Goal: Information Seeking & Learning: Check status

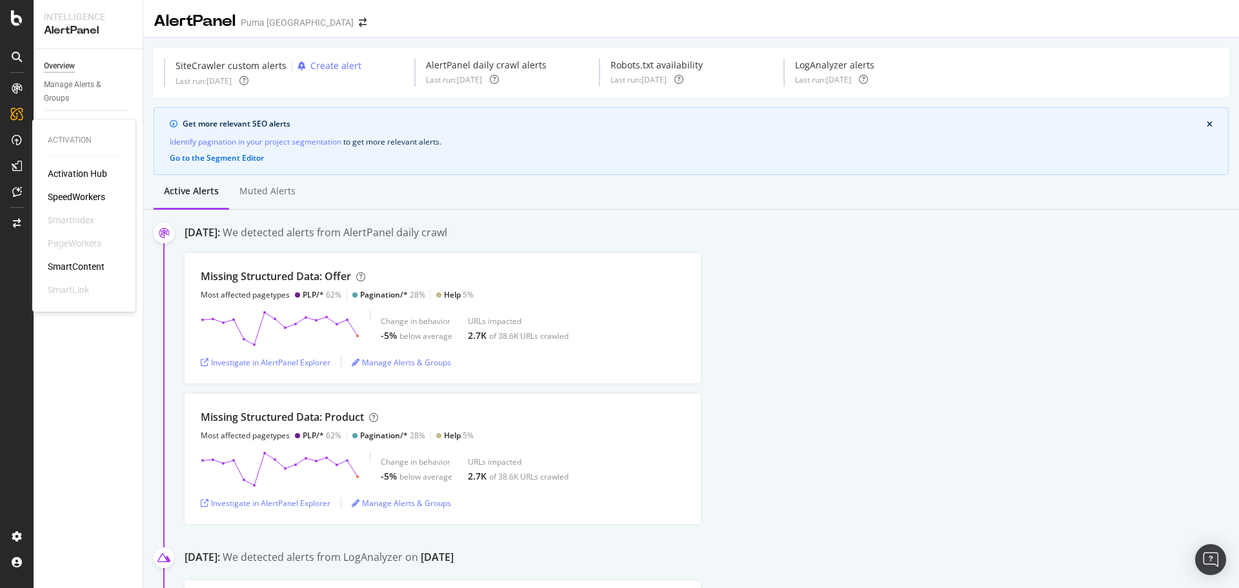
scroll to position [775, 0]
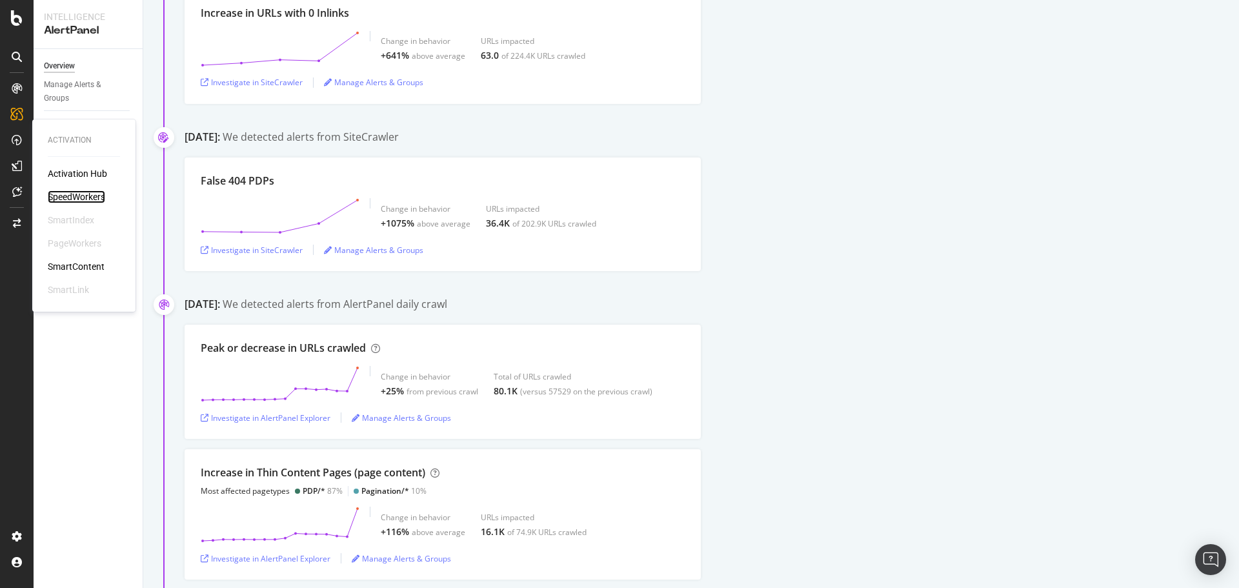
click at [85, 197] on div "SpeedWorkers" at bounding box center [76, 196] width 57 height 13
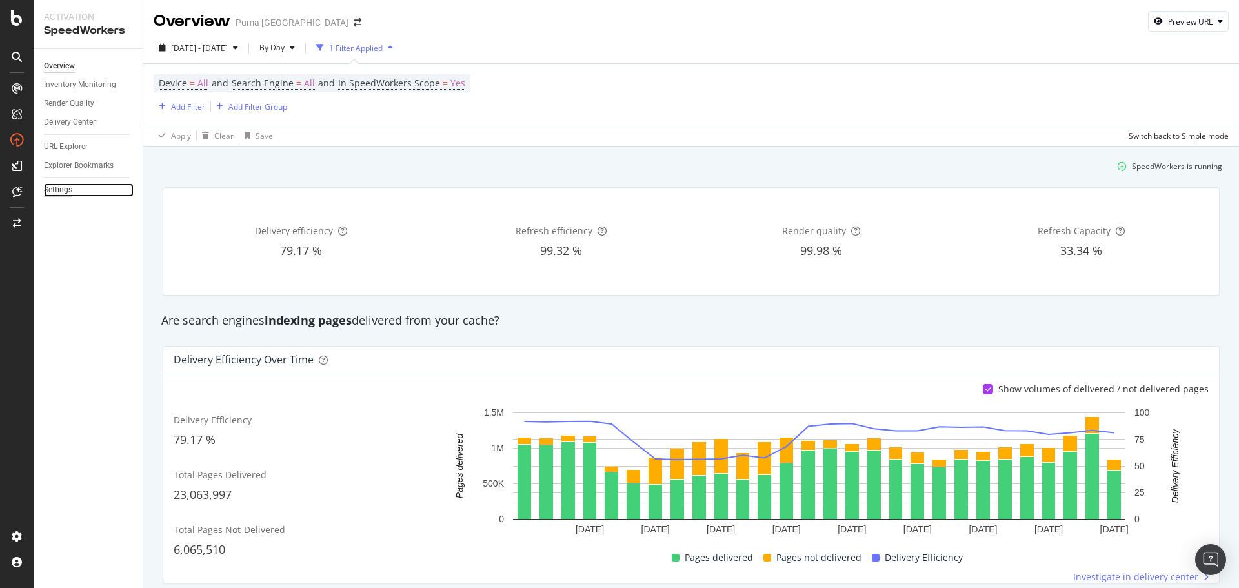
click at [63, 188] on div "Settings" at bounding box center [58, 190] width 28 height 14
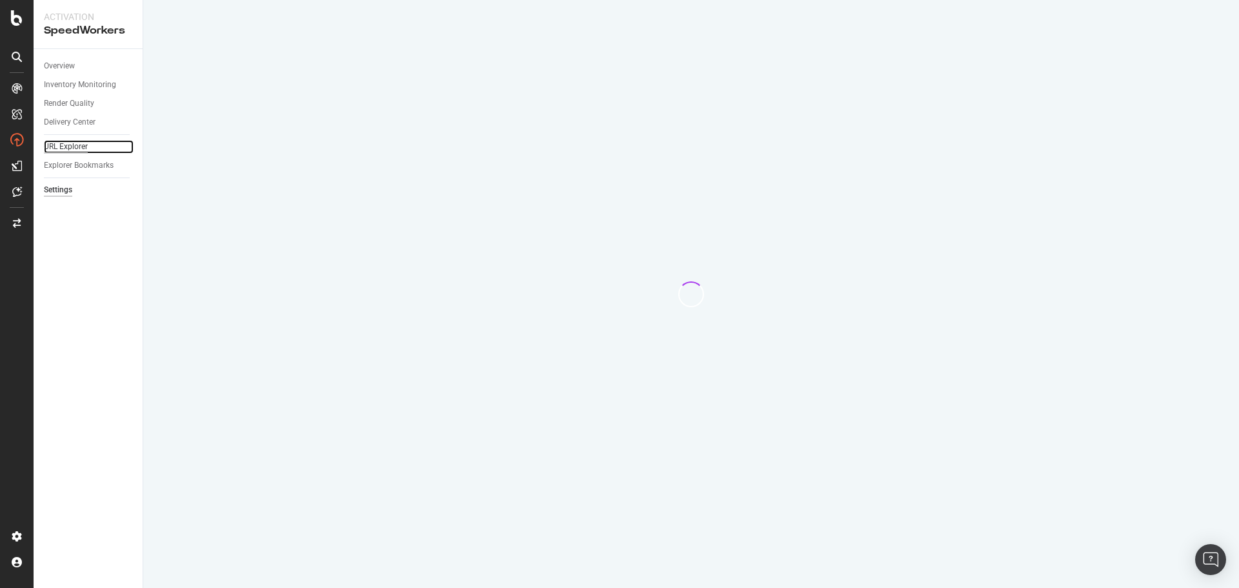
click at [60, 146] on div "URL Explorer" at bounding box center [66, 147] width 44 height 14
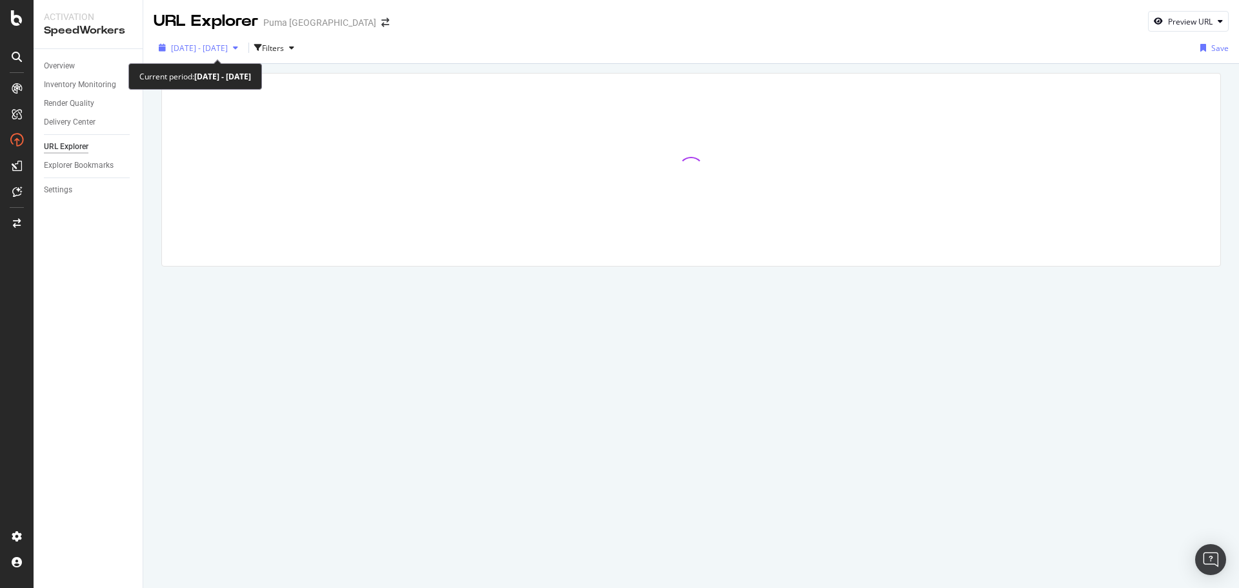
click at [228, 45] on span "2025 Aug. 15th - Sep. 11th" at bounding box center [199, 48] width 57 height 11
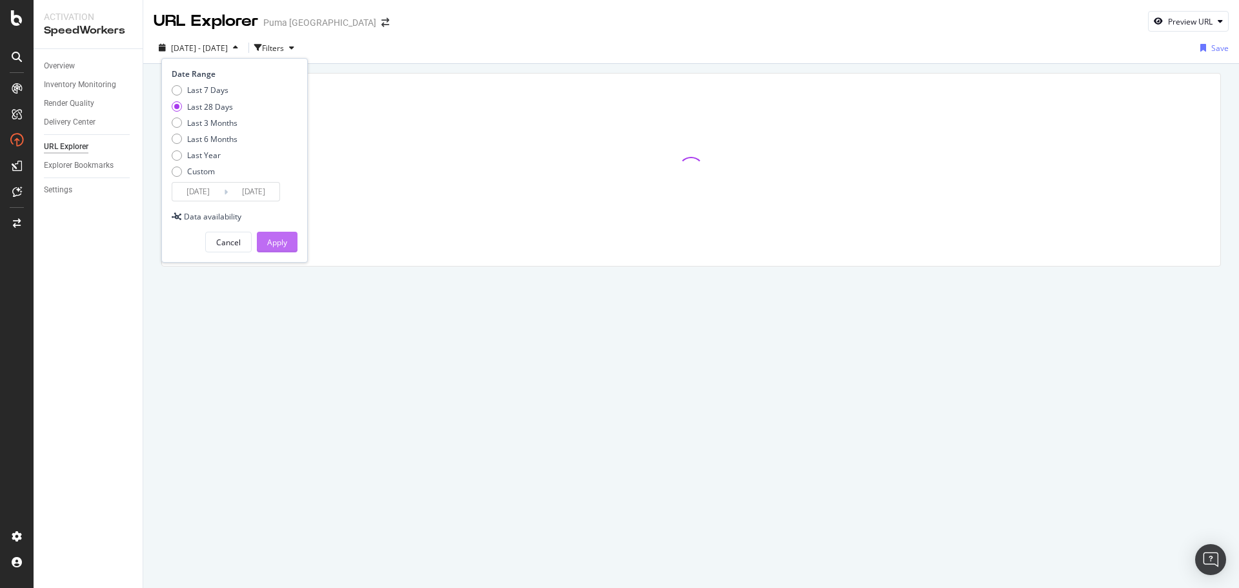
click at [274, 241] on div "Apply" at bounding box center [277, 242] width 20 height 11
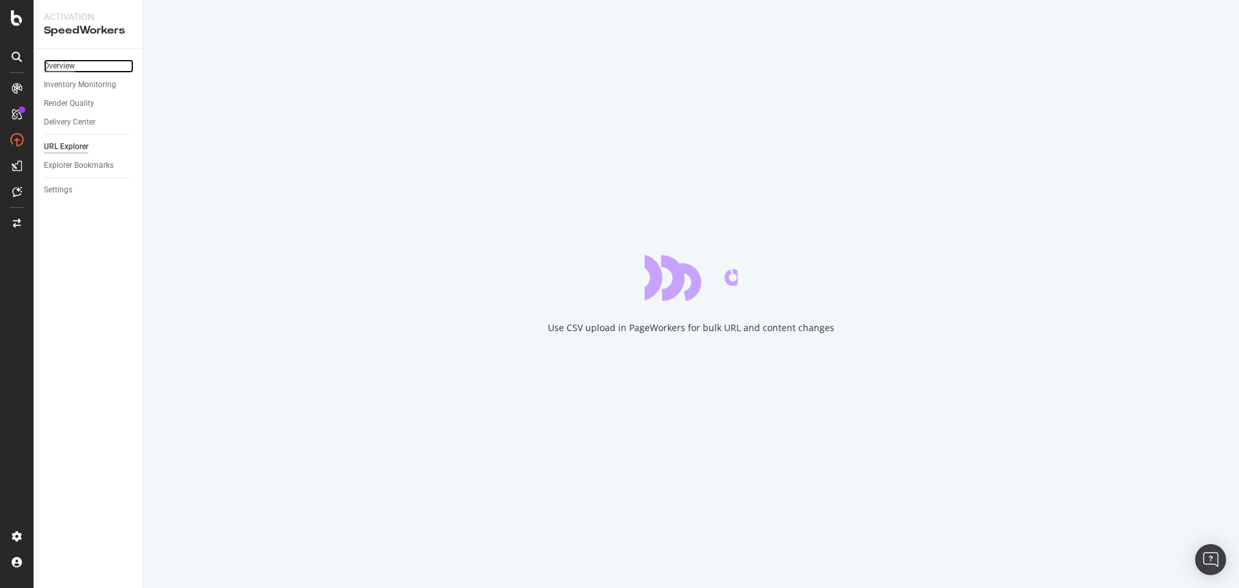
click at [55, 65] on div "Overview" at bounding box center [59, 66] width 31 height 14
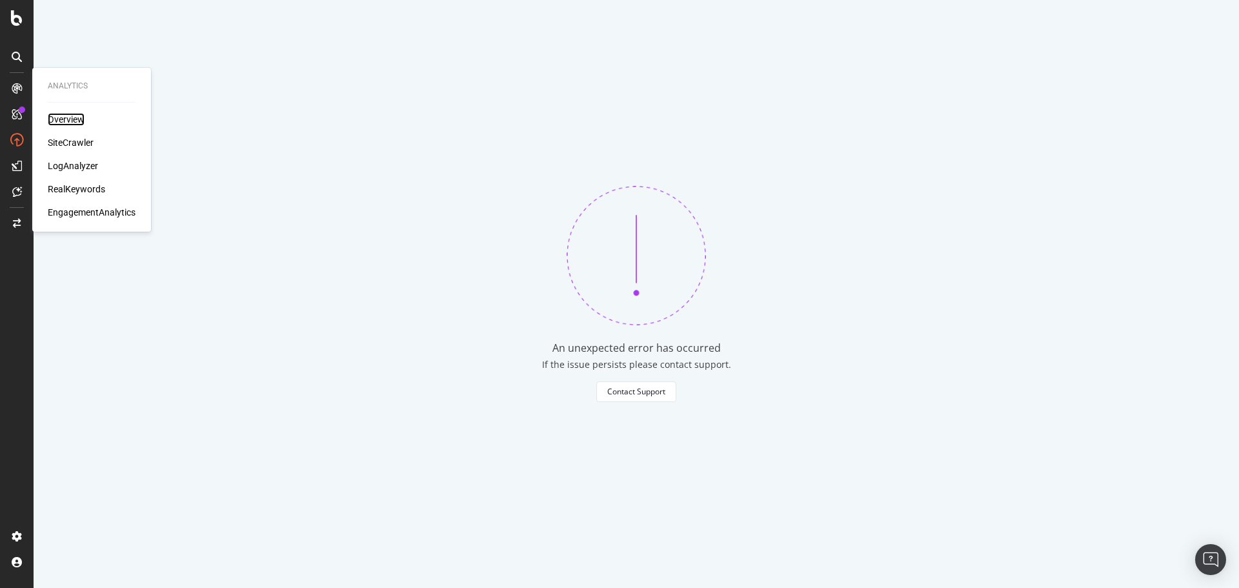
click at [62, 118] on div "Overview" at bounding box center [66, 119] width 37 height 13
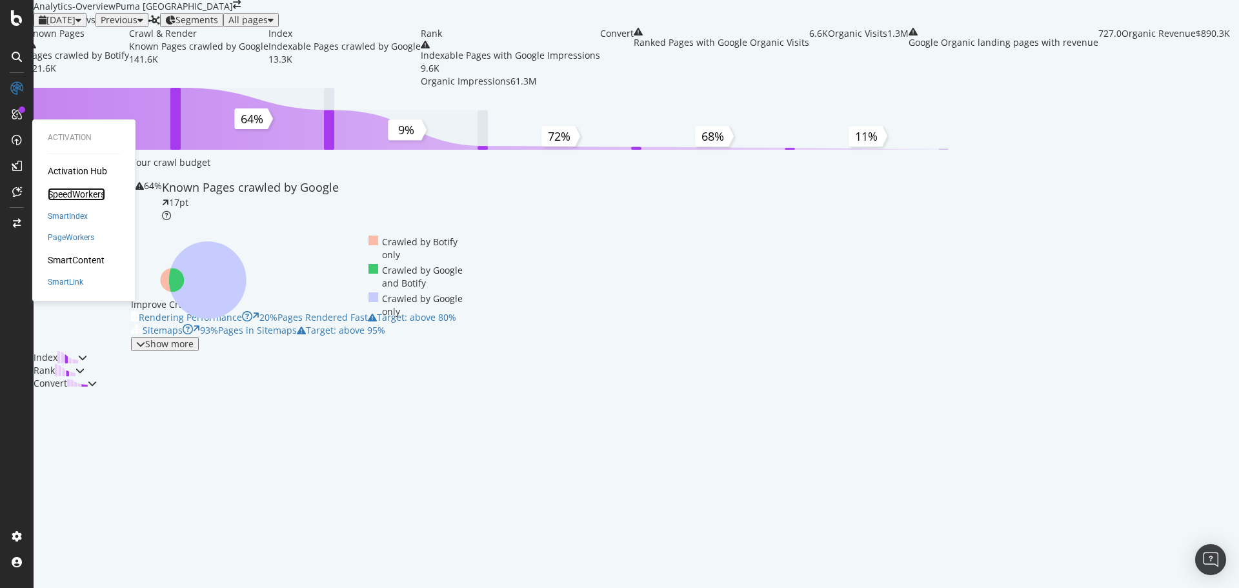
click at [79, 194] on div "SpeedWorkers" at bounding box center [76, 194] width 57 height 13
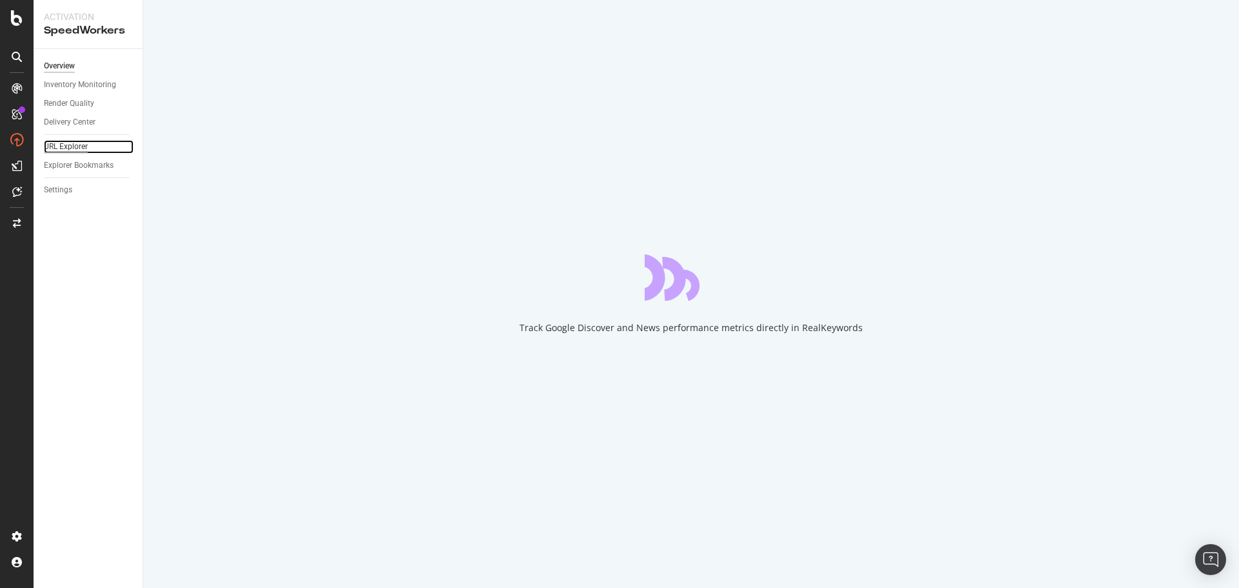
click at [56, 141] on div "URL Explorer" at bounding box center [66, 147] width 44 height 14
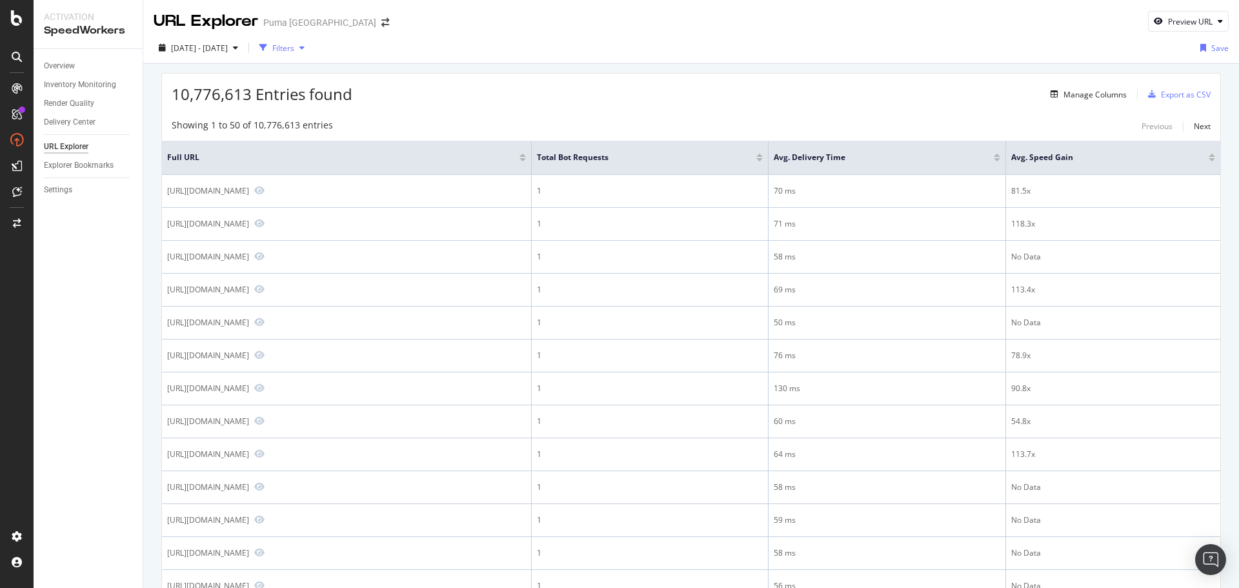
click at [294, 49] on div "Filters" at bounding box center [283, 48] width 22 height 11
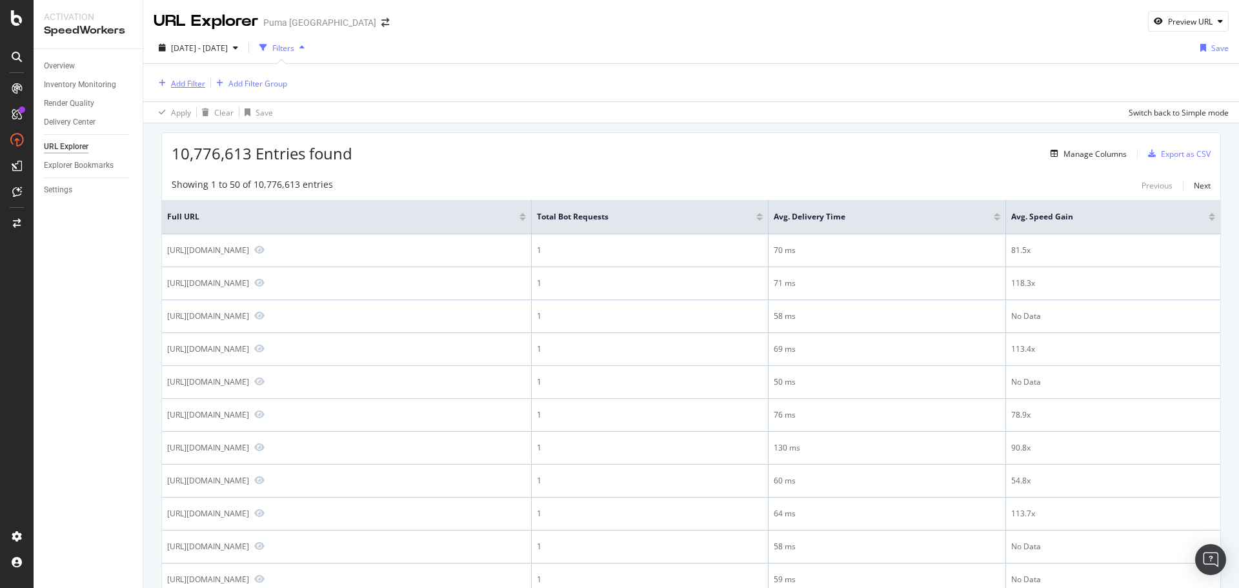
click at [187, 84] on div "Add Filter" at bounding box center [188, 83] width 34 height 11
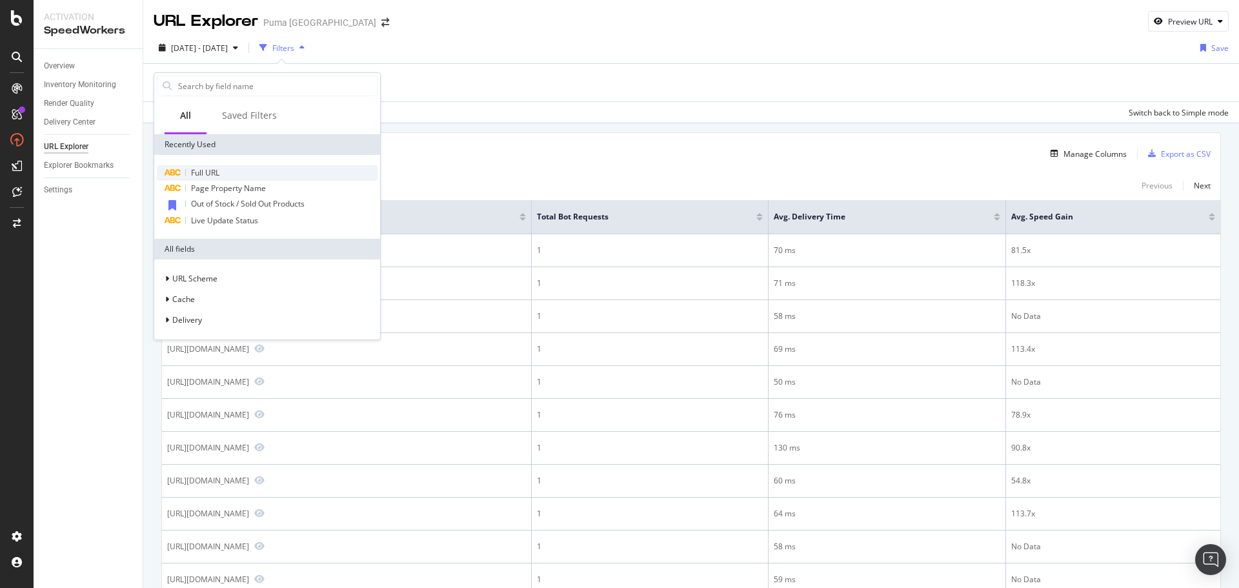
click at [202, 174] on span "Full URL" at bounding box center [205, 172] width 28 height 11
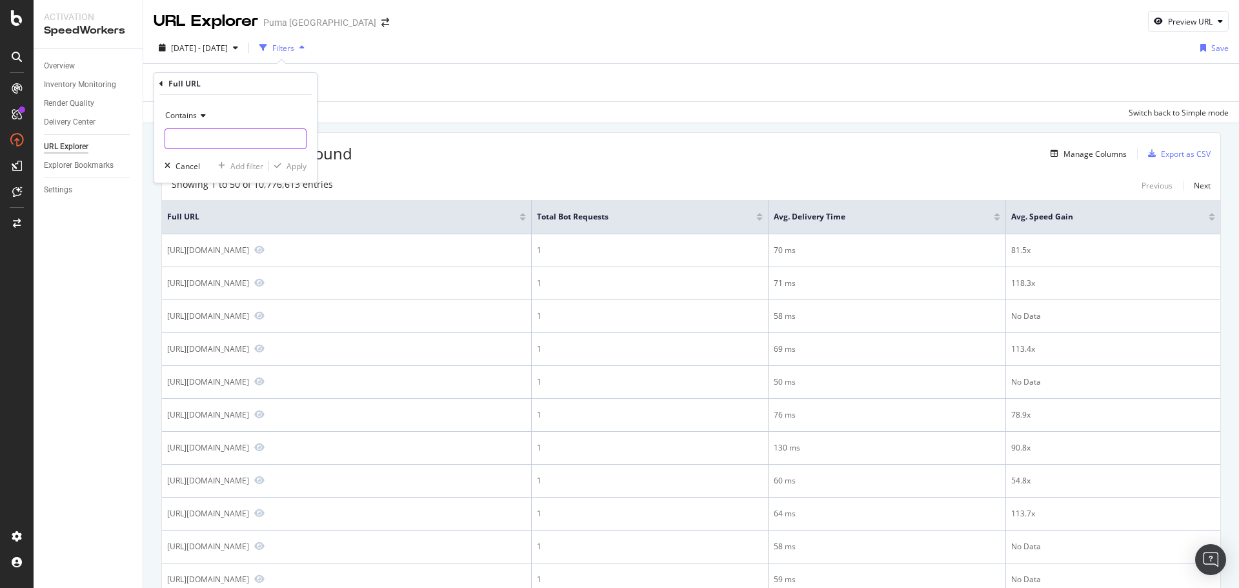
click at [212, 141] on input "text" at bounding box center [235, 138] width 141 height 21
paste input "[URL][DOMAIN_NAME][DATE]"
type input "[URL][DOMAIN_NAME][DATE]"
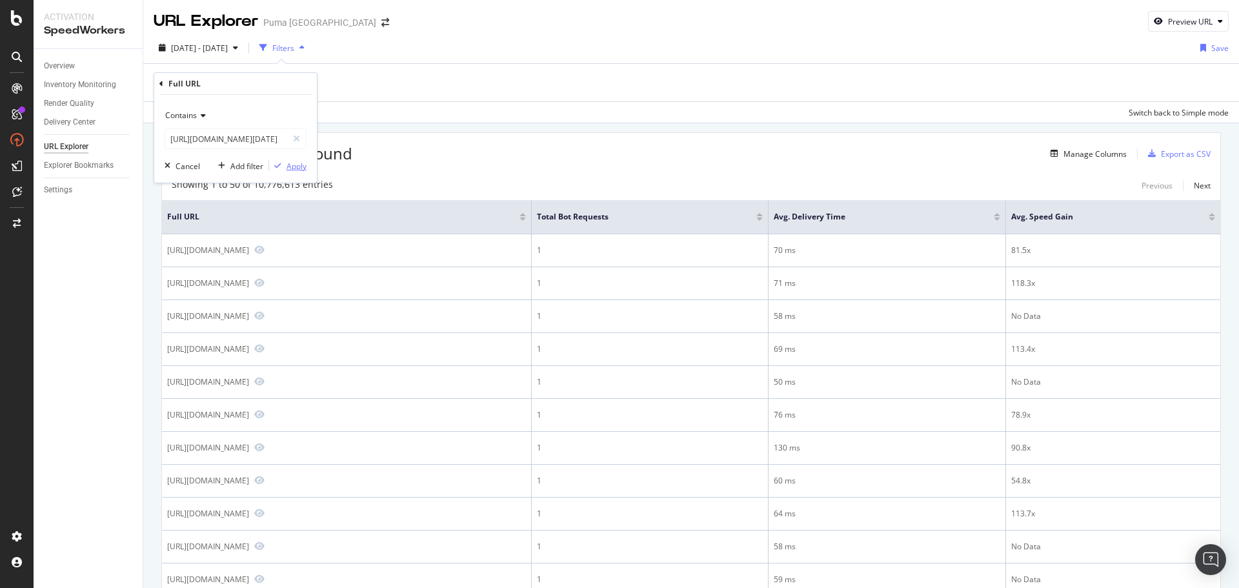
click at [291, 162] on div "Apply" at bounding box center [297, 166] width 20 height 11
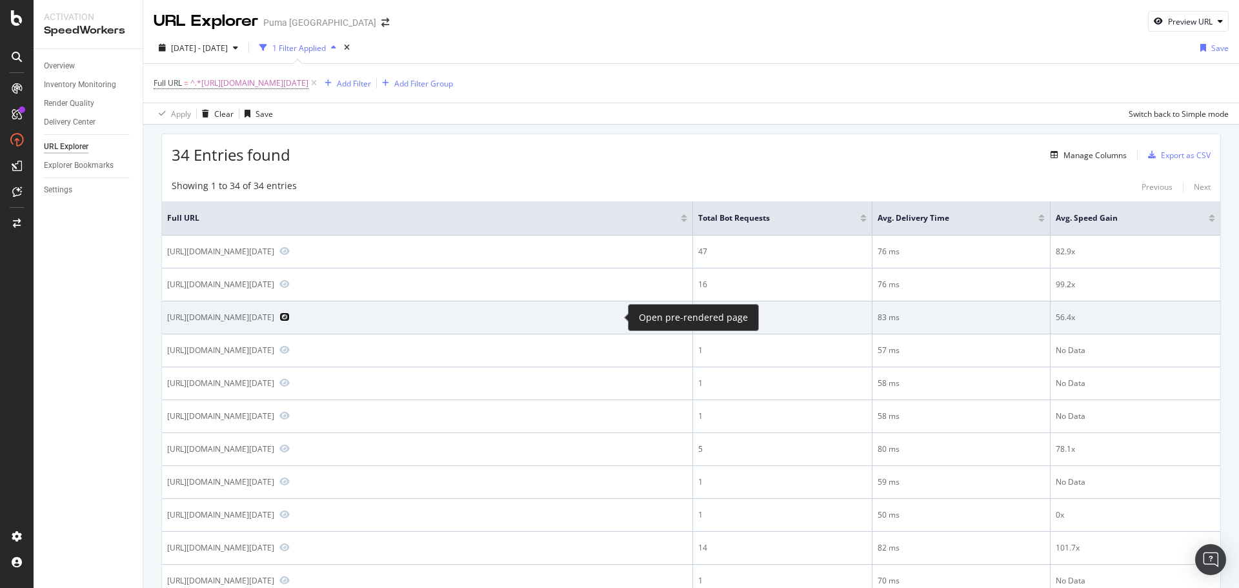
click at [290, 318] on icon "Preview https://us.puma.com/us/en/pd/puma-x-alex-toussaint-foreverrun-nitro-2-w…" at bounding box center [284, 316] width 10 height 9
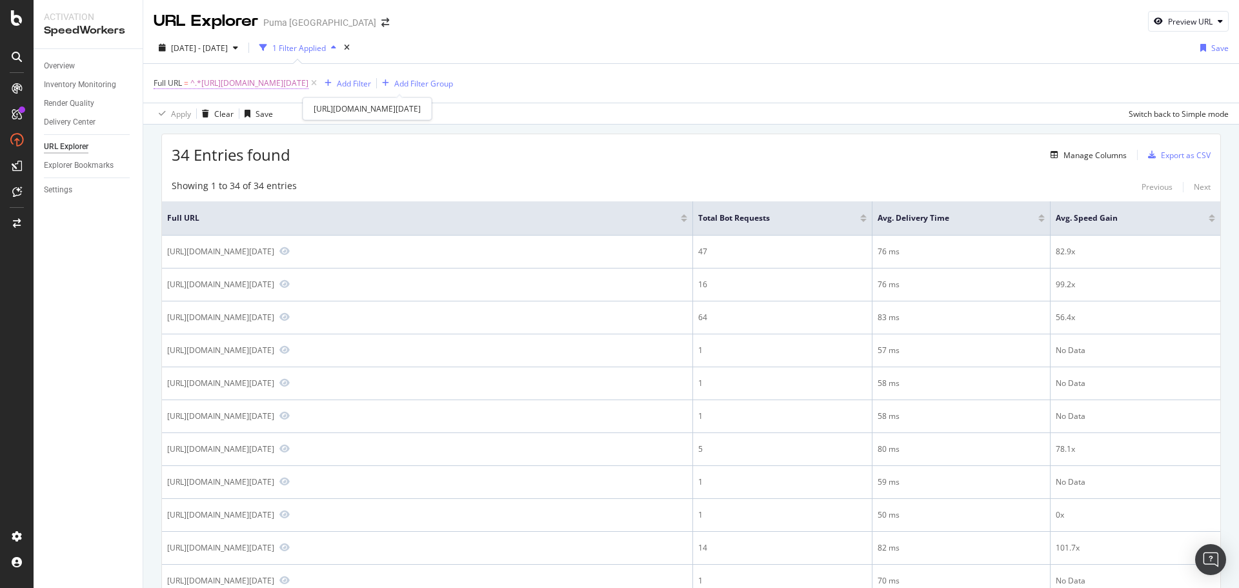
click at [307, 82] on span "^.*https://us.puma.com/us/en/pd/puma-x-alex-toussaint-foreverrun-nitro-2-womens…" at bounding box center [249, 83] width 118 height 18
click at [238, 134] on input "https://us.puma.com/us/en/pd/puma-x-alex-toussaint-foreverrun-nitro-2-womens-ro…" at bounding box center [226, 137] width 122 height 21
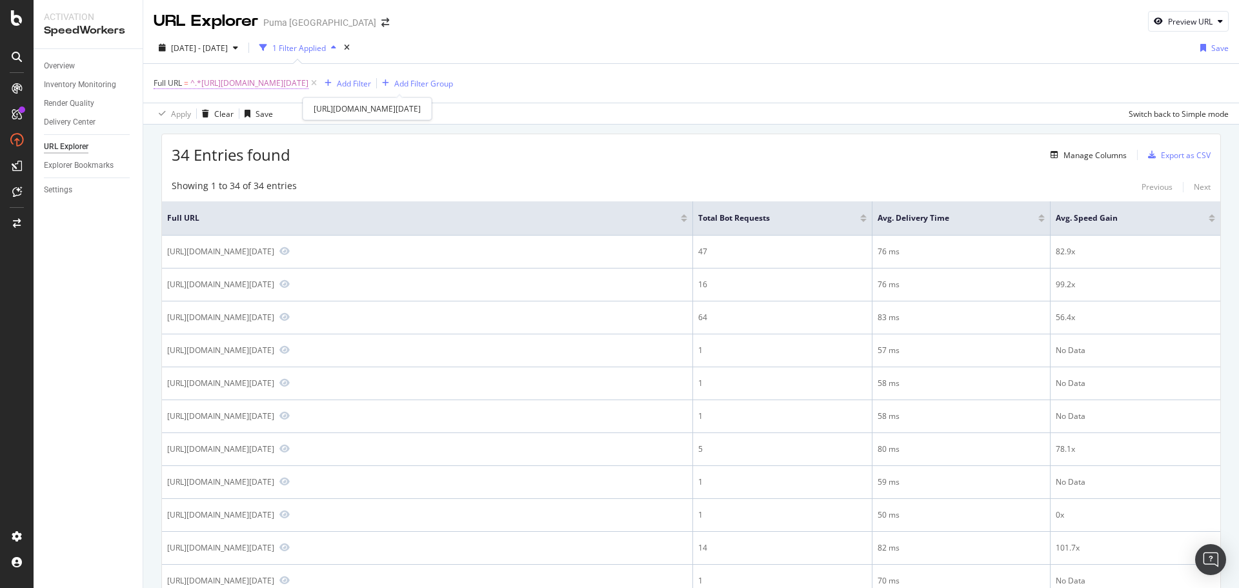
click at [309, 85] on span "^.*https://us.puma.com/us/en/pd/puma-x-alex-toussaint-foreverrun-nitro-2-womens…" at bounding box center [249, 83] width 118 height 18
click at [219, 134] on input "https://us.puma.com/us/en/pd/puma-x-alex-toussaint-foreverrun-nitro-2-womens-ro…" at bounding box center [226, 137] width 122 height 21
paste input "deviate-nitro-3-womens-running-shoes/31249"
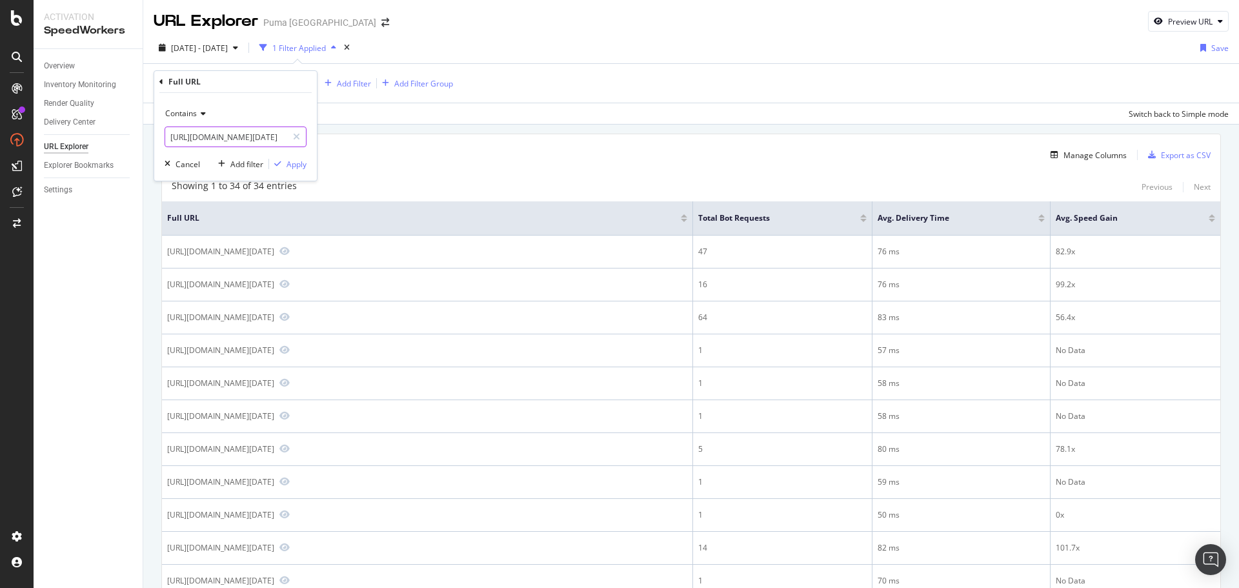
scroll to position [0, 254]
type input "https://us.puma.com/us/en/pd/puma-x-alex-toussaint-deviate-nitro-3-womens-runni…"
click at [296, 163] on div "Apply" at bounding box center [297, 164] width 20 height 11
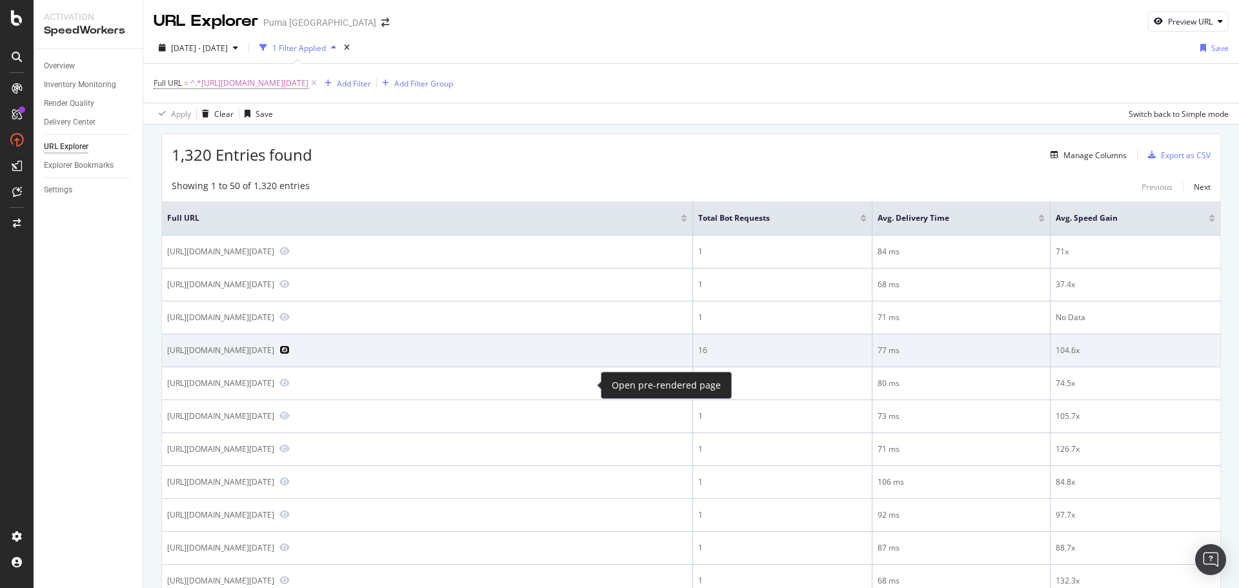
click at [290, 354] on icon "Preview https://us.puma.com/us/en/pd/puma-x-alex-toussaint-deviate-nitro-3-wome…" at bounding box center [284, 349] width 10 height 9
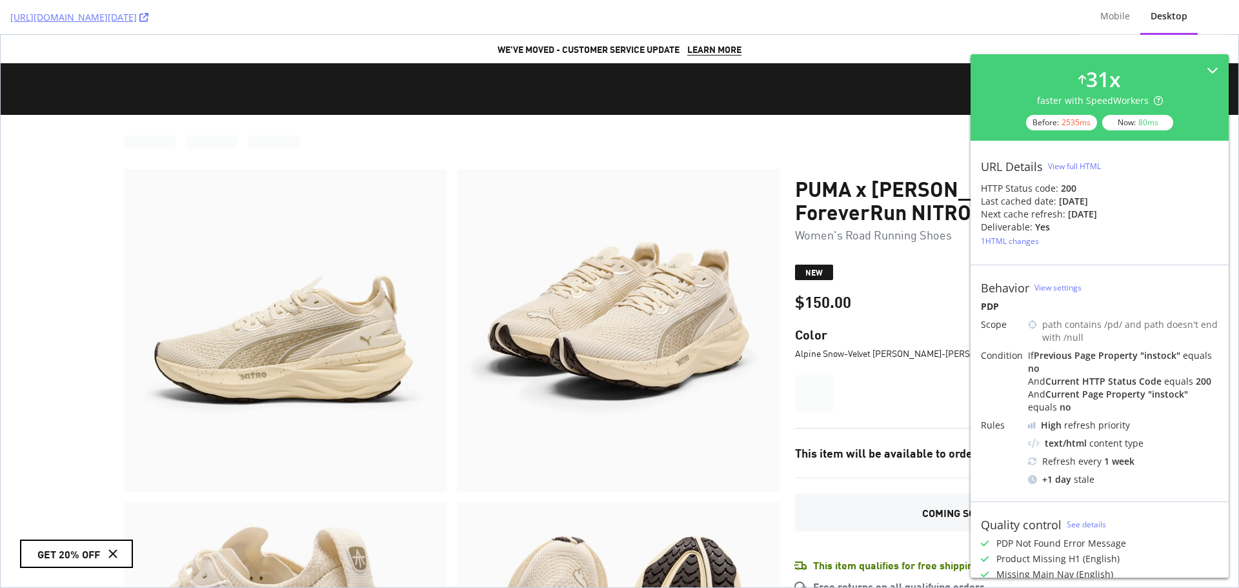
click at [724, 20] on div "[URL][DOMAIN_NAME][DATE]" at bounding box center [539, 17] width 1059 height 34
click at [1117, 15] on div "Mobile" at bounding box center [1115, 16] width 30 height 13
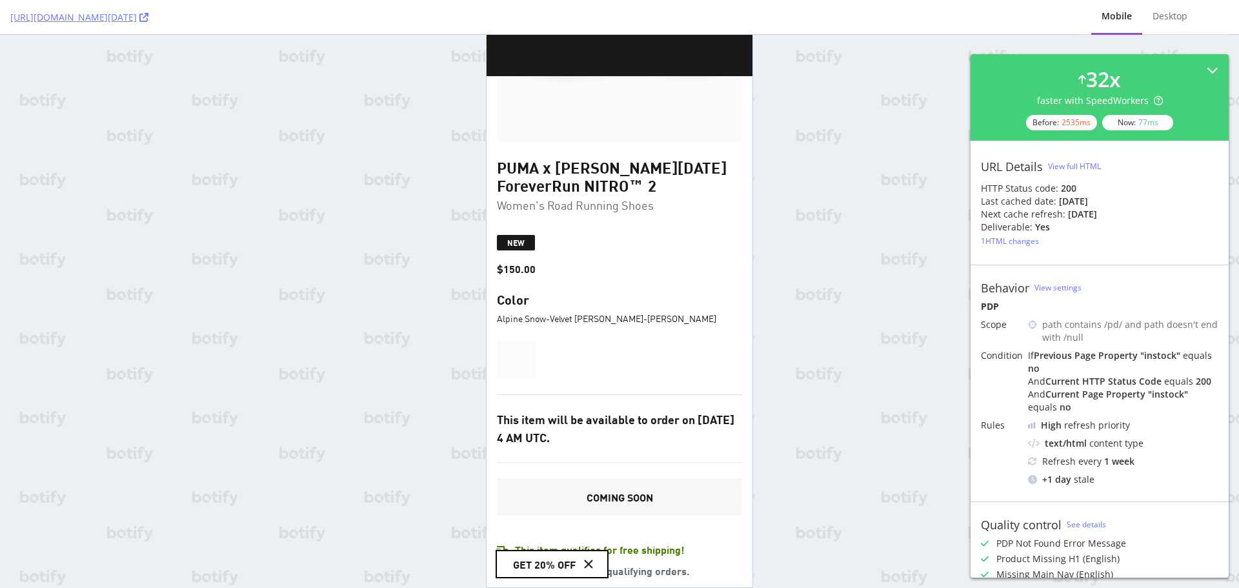
scroll to position [323, 0]
